Goal: Task Accomplishment & Management: Use online tool/utility

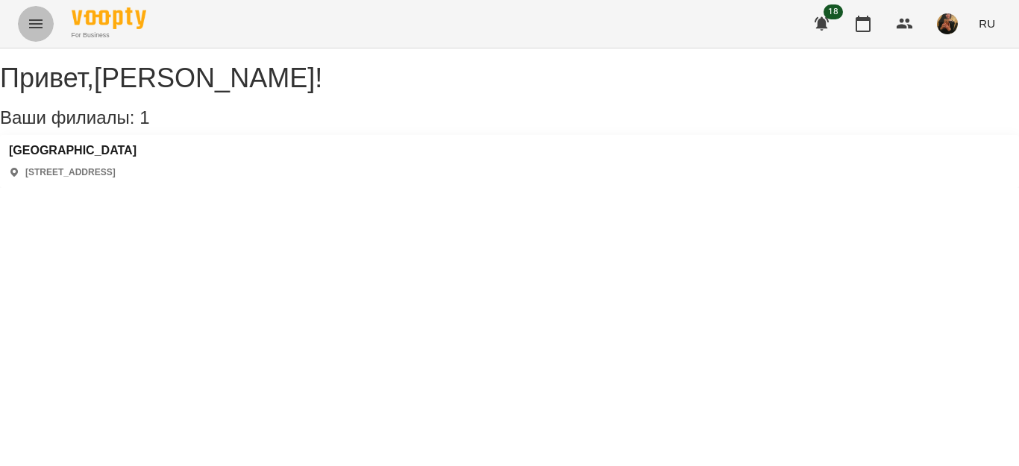
click at [31, 24] on icon "Menu" at bounding box center [35, 23] width 13 height 9
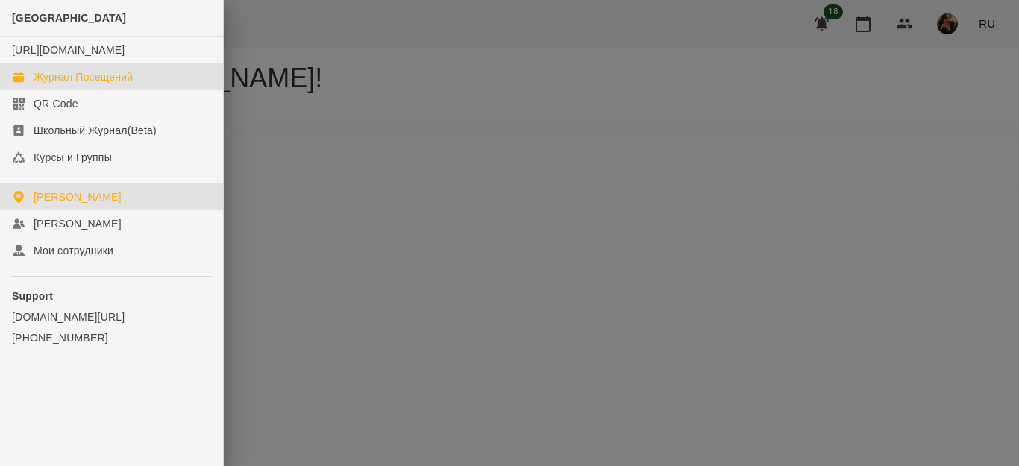
click at [71, 84] on div "Журнал Посещений" at bounding box center [83, 76] width 99 height 15
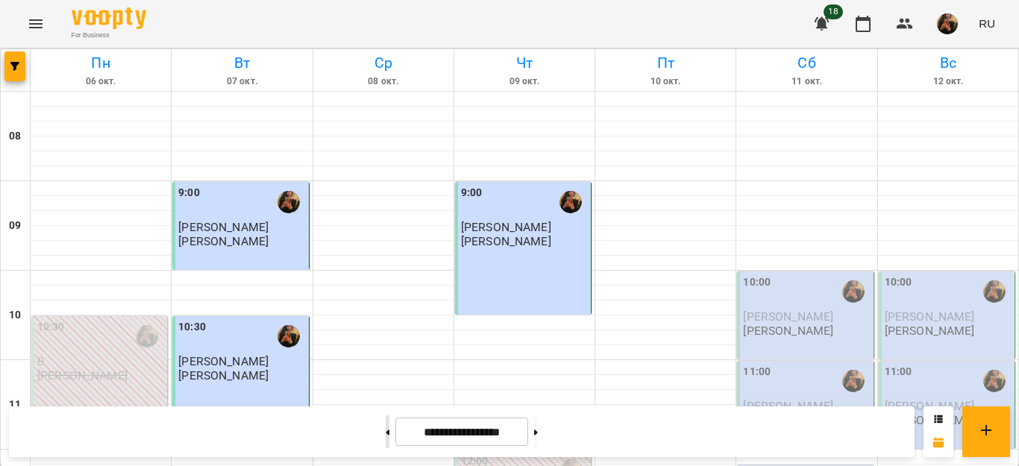
click at [386, 431] on icon at bounding box center [388, 432] width 4 height 5
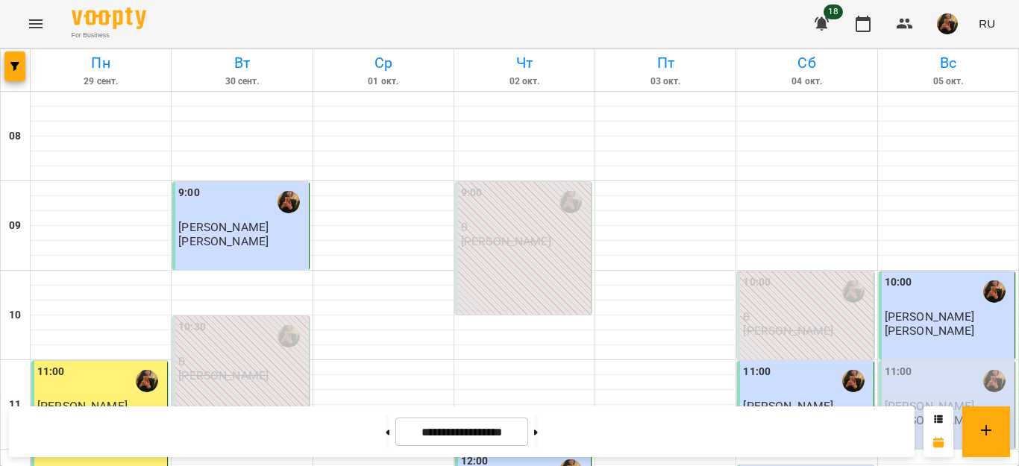
scroll to position [969, 0]
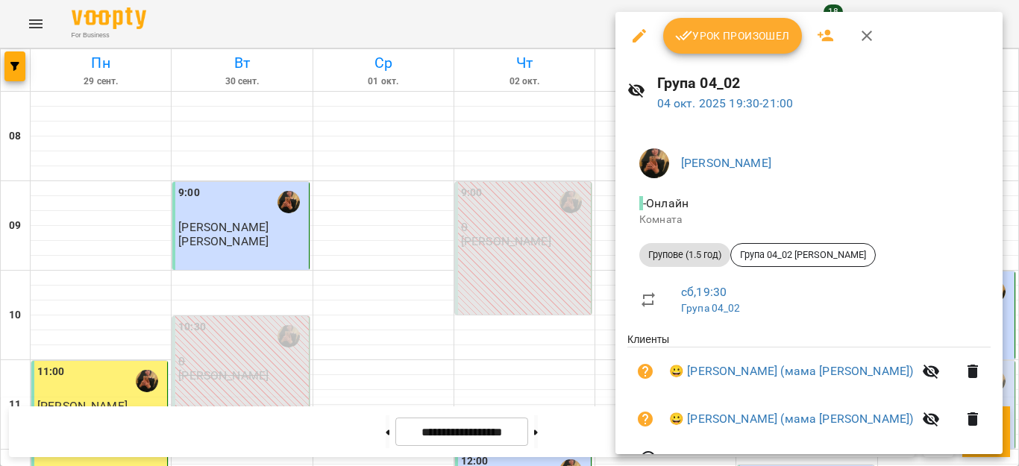
click at [539, 122] on div at bounding box center [509, 233] width 1019 height 466
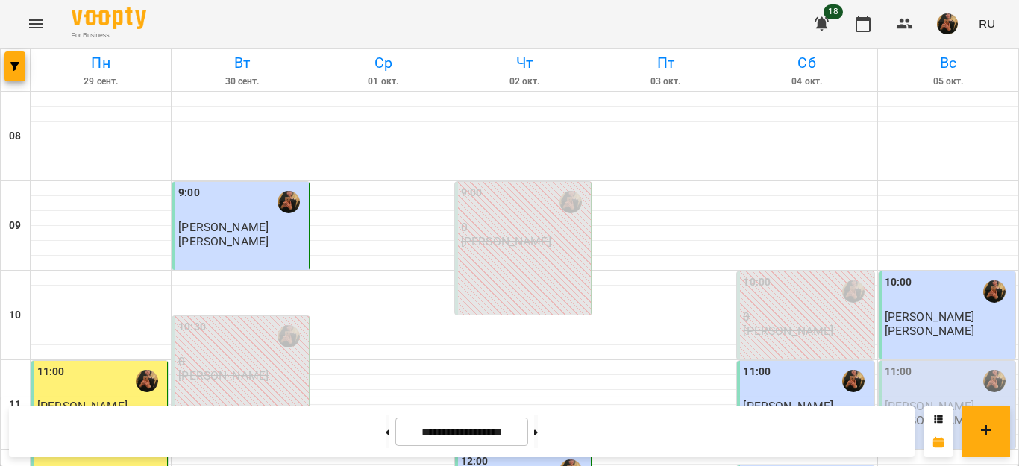
scroll to position [820, 0]
click at [538, 432] on icon at bounding box center [536, 432] width 4 height 5
type input "**********"
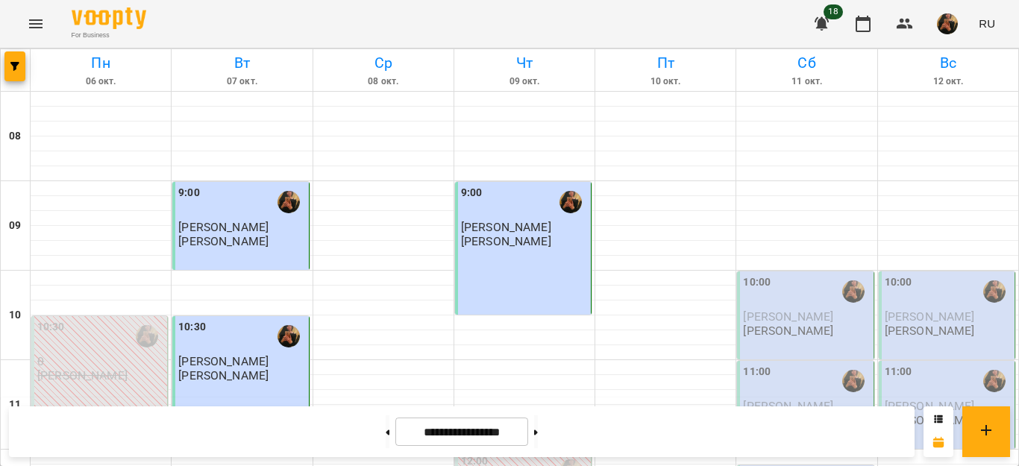
scroll to position [149, 0]
